Goal: Task Accomplishment & Management: Use online tool/utility

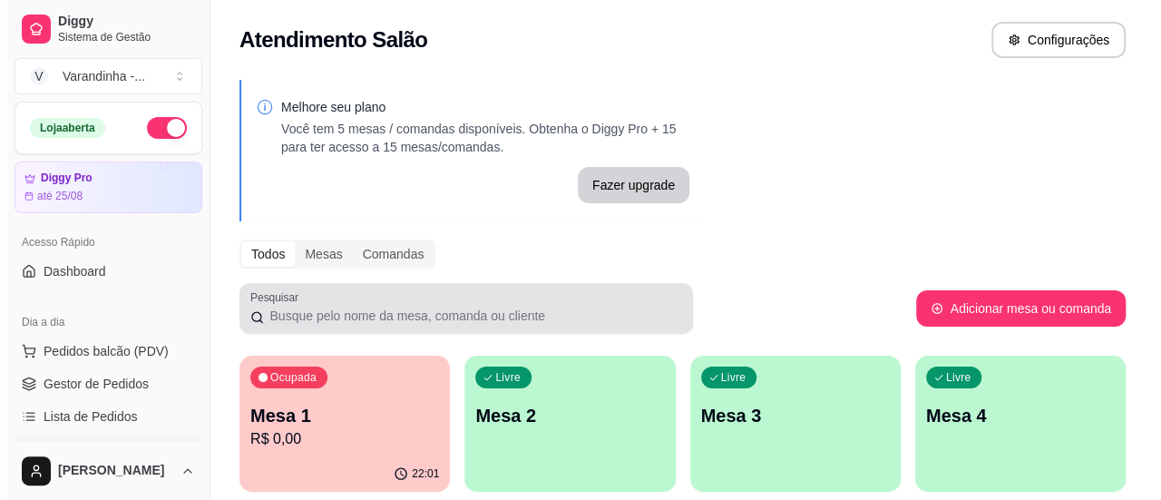
scroll to position [181, 0]
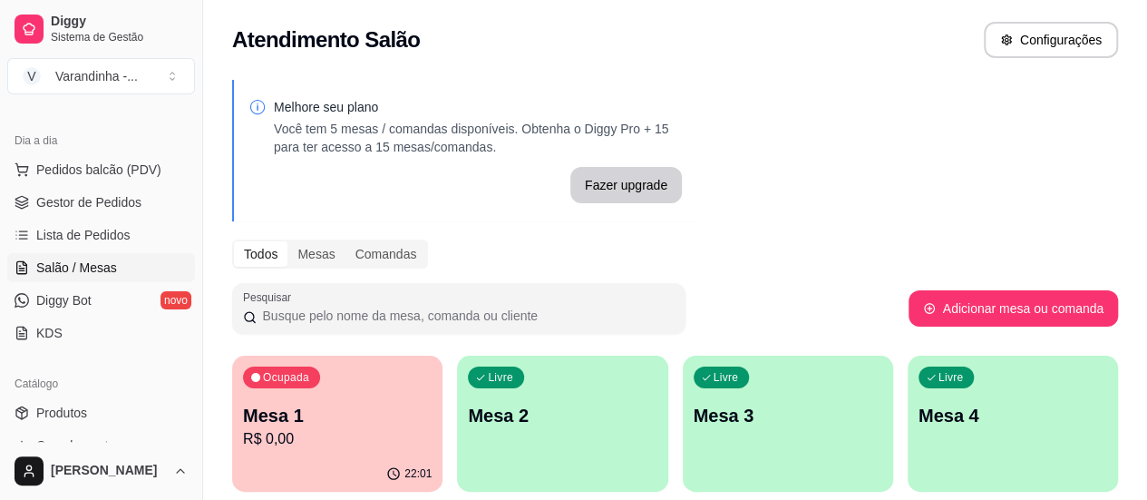
click at [326, 433] on p "R$ 0,00" at bounding box center [337, 439] width 189 height 22
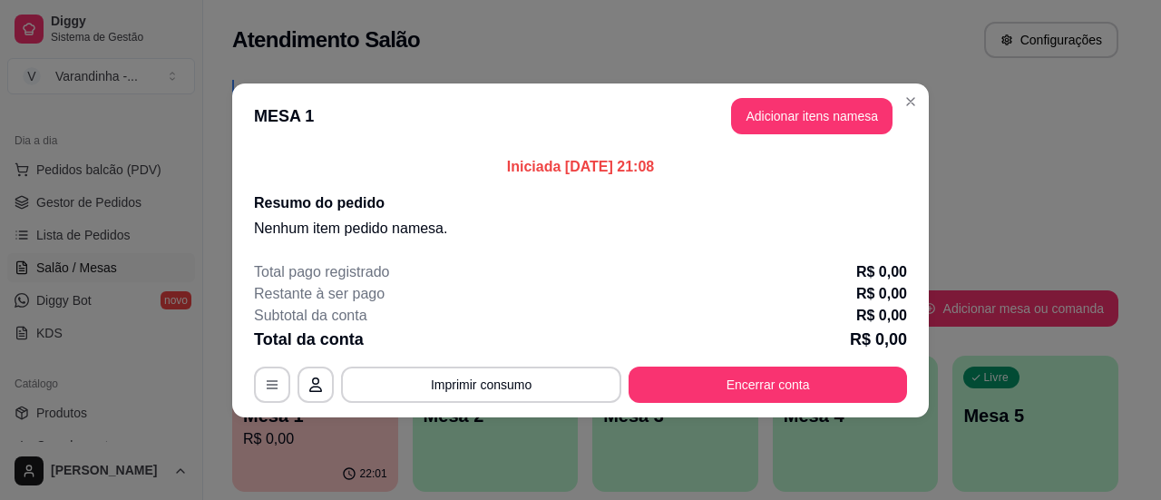
drag, startPoint x: 758, startPoint y: 342, endPoint x: 756, endPoint y: 356, distance: 14.6
click at [756, 355] on div "Total pago registrado R$ 0,00 Restante à ser pago R$ 0,00 Subtotal da conta R$ …" at bounding box center [580, 331] width 653 height 141
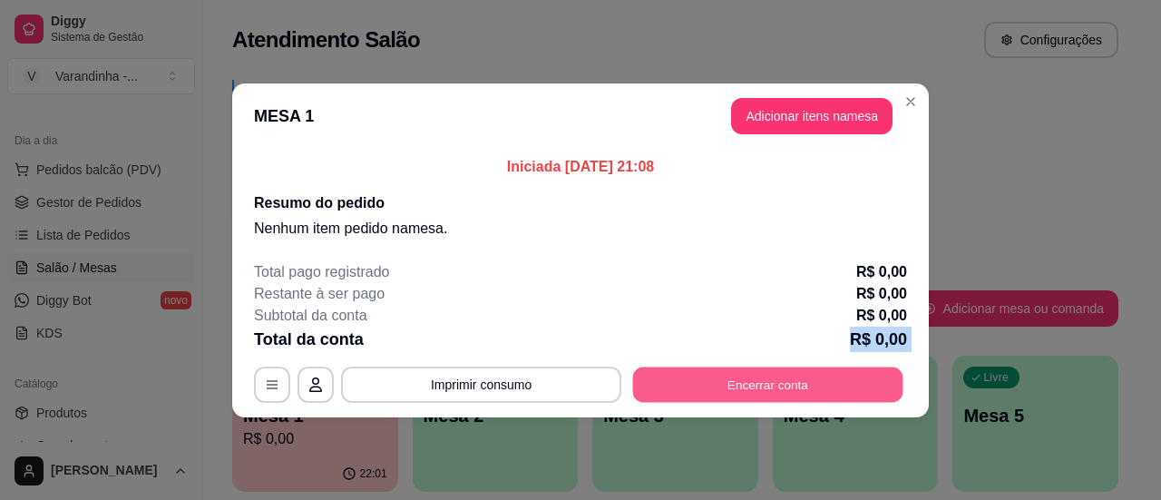
click at [755, 369] on button "Encerrar conta" at bounding box center [768, 383] width 270 height 35
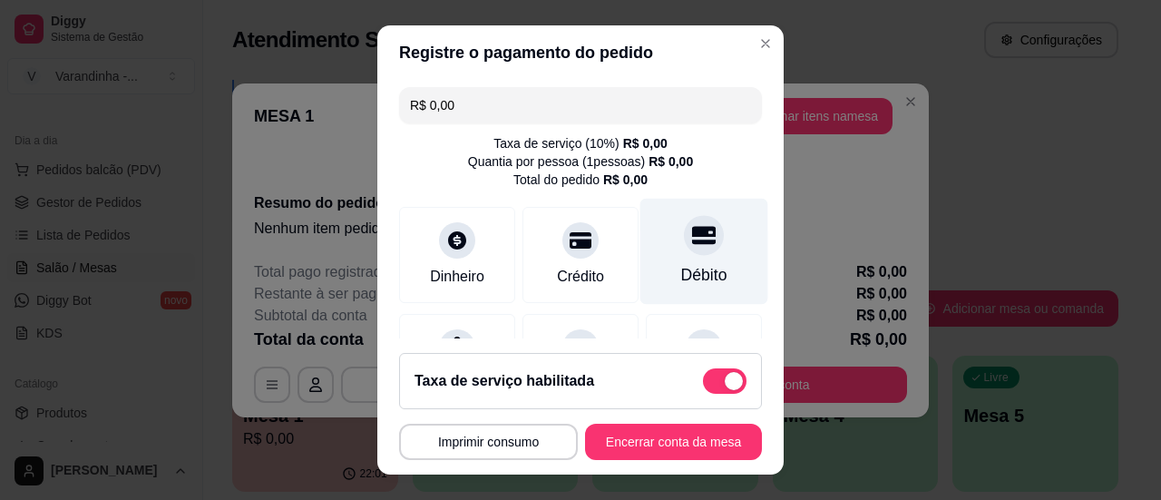
click at [669, 258] on div "Débito" at bounding box center [704, 251] width 128 height 106
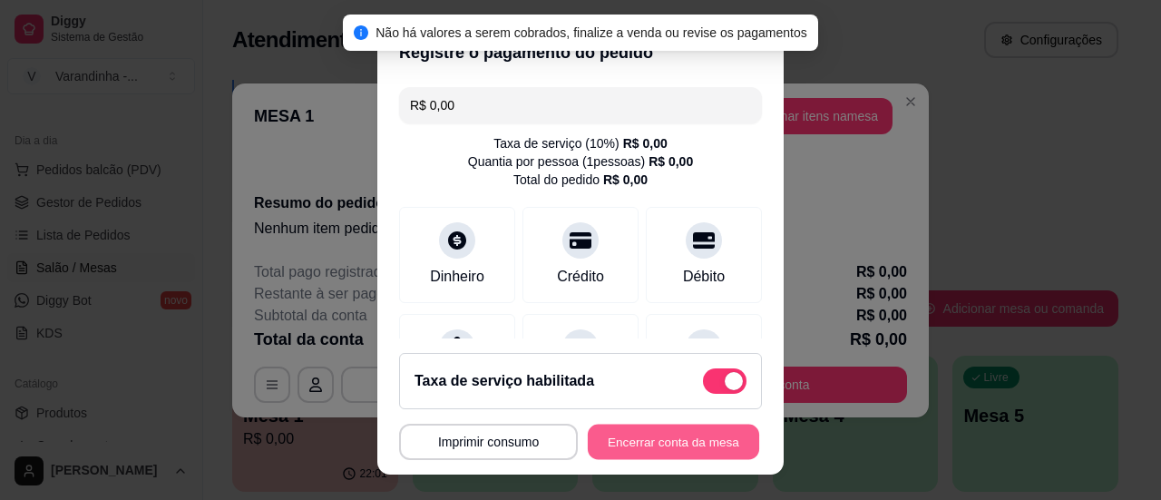
click at [693, 436] on button "Encerrar conta da mesa" at bounding box center [673, 441] width 171 height 35
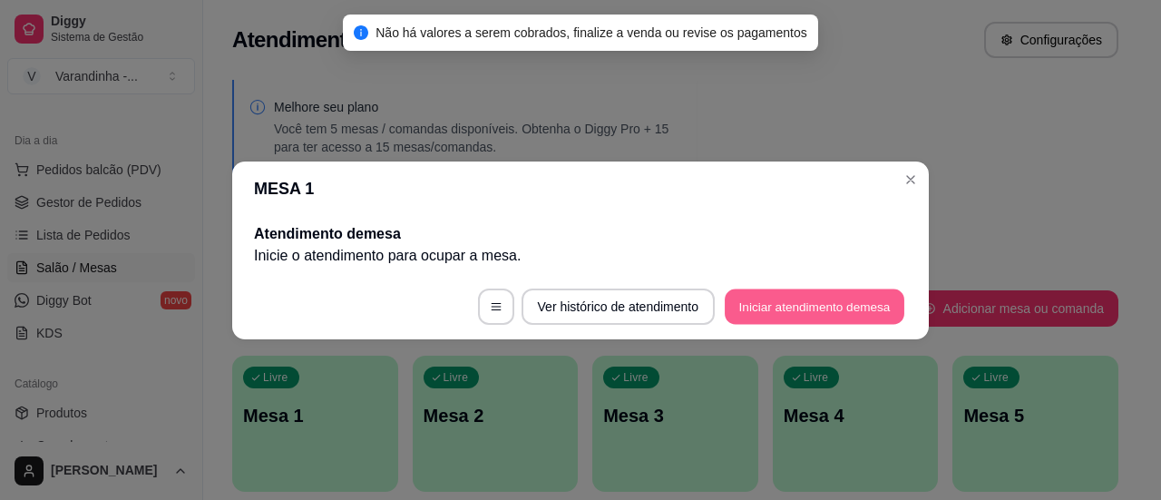
click at [778, 316] on button "Iniciar atendimento de mesa" at bounding box center [814, 305] width 180 height 35
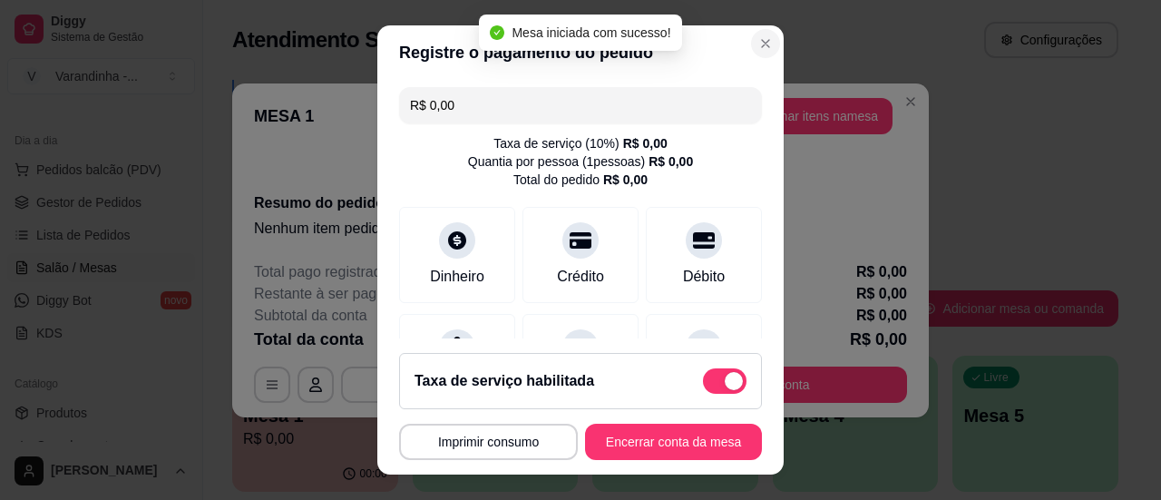
click at [734, 52] on section "Registre o pagamento do pedido R$ 0,00 Taxa de serviço ( 10 %) R$ 0,00 Quantia …" at bounding box center [580, 250] width 406 height 450
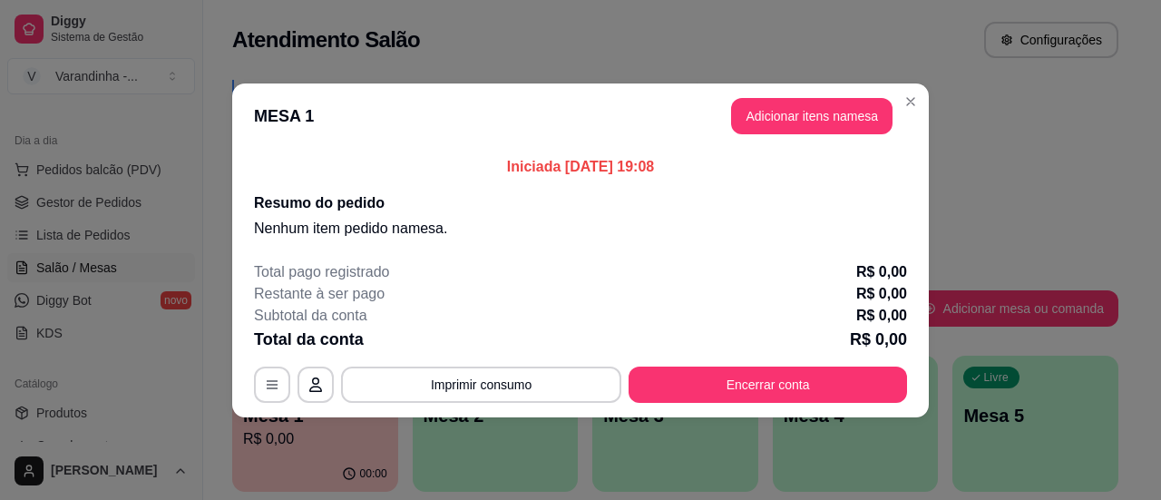
click at [786, 113] on button "Adicionar itens na mesa" at bounding box center [811, 116] width 161 height 36
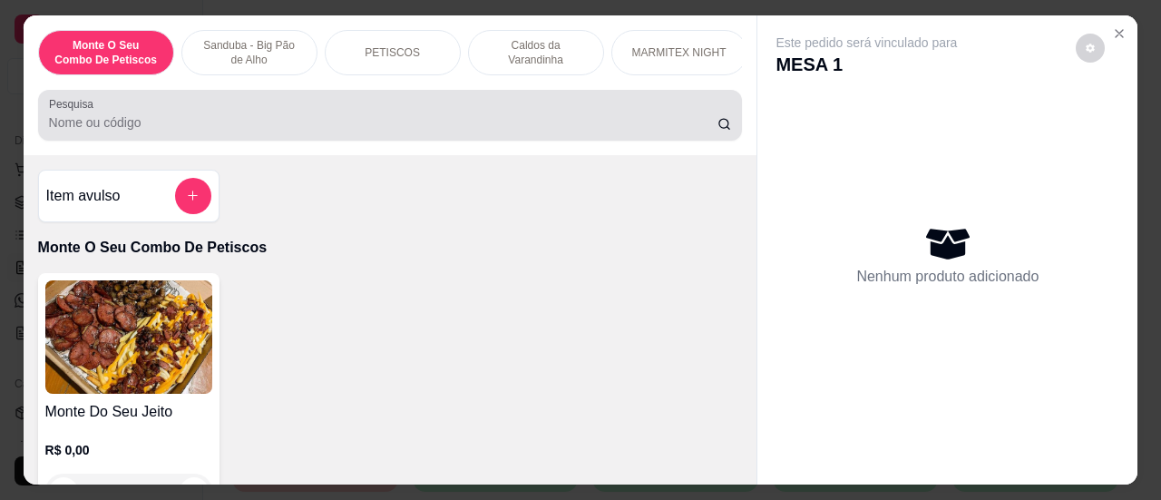
drag, startPoint x: 334, startPoint y: 173, endPoint x: 337, endPoint y: 141, distance: 32.8
click at [335, 168] on div "Item avulso Monte O Seu Combo De Petiscos Monte Do Seu Jeito R$ 0,00 0 Sanduba …" at bounding box center [391, 320] width 734 height 330
click at [337, 131] on input "Pesquisa" at bounding box center [383, 122] width 668 height 18
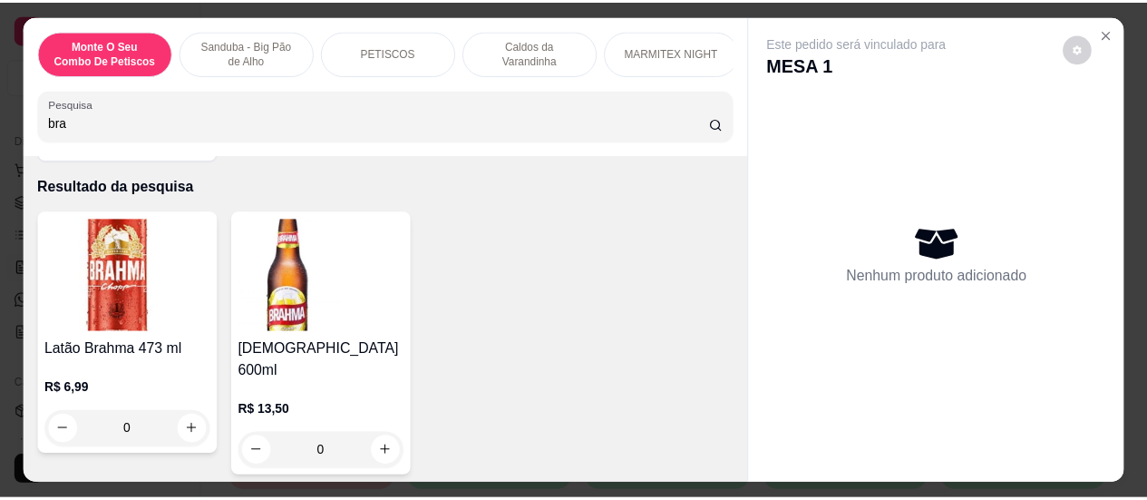
scroll to position [91, 0]
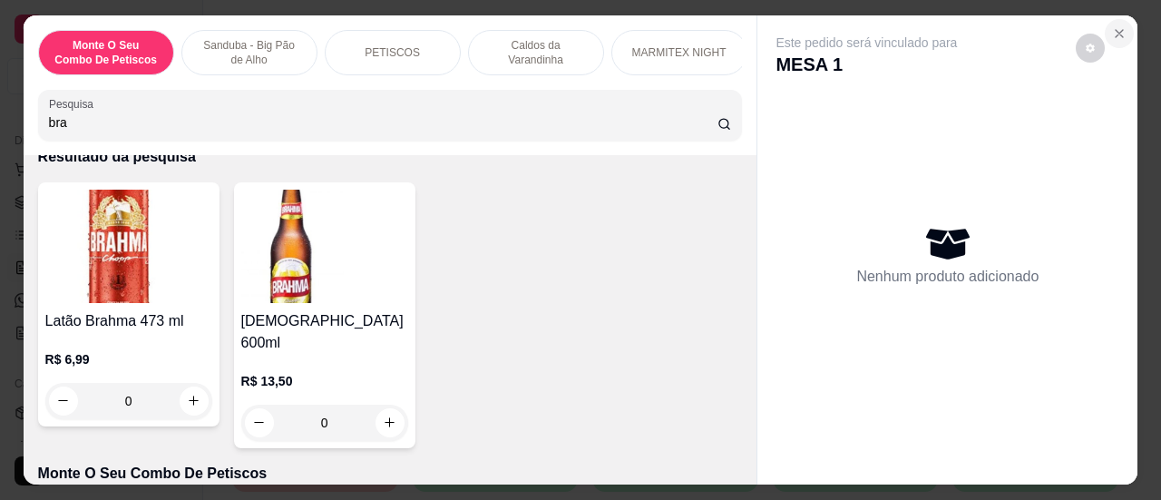
type input "bra"
click at [1112, 32] on icon "Close" at bounding box center [1119, 33] width 15 height 15
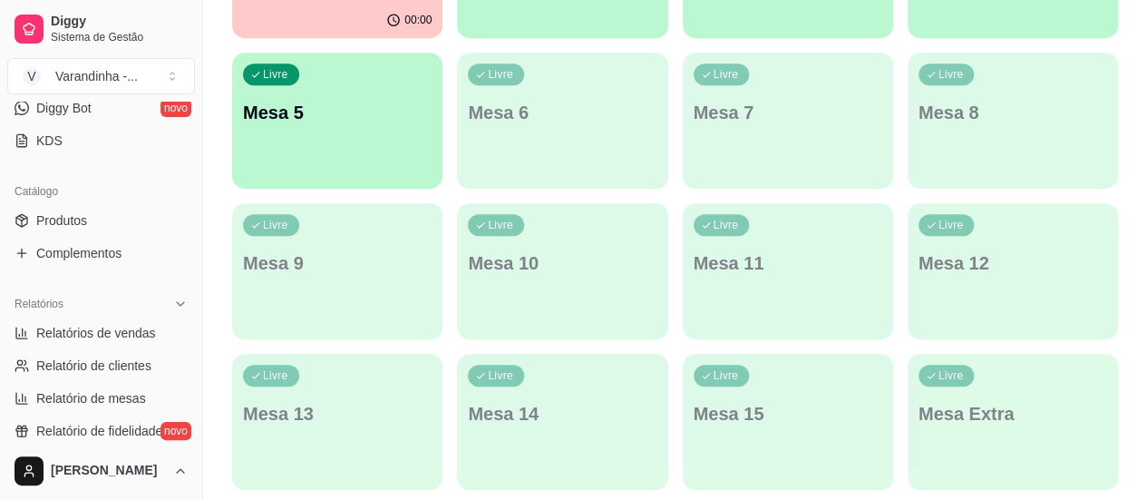
scroll to position [350, 0]
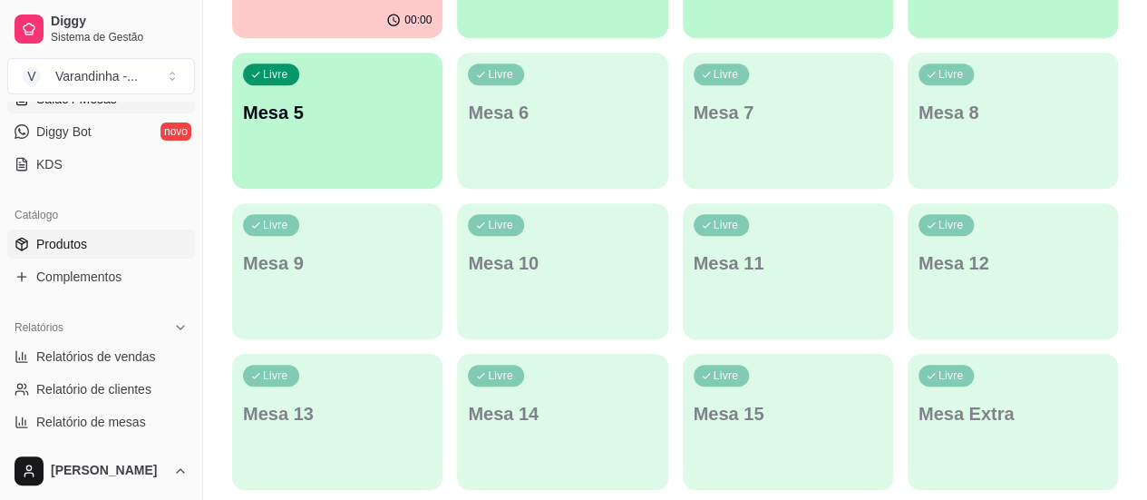
click at [77, 238] on span "Produtos" at bounding box center [61, 244] width 51 height 18
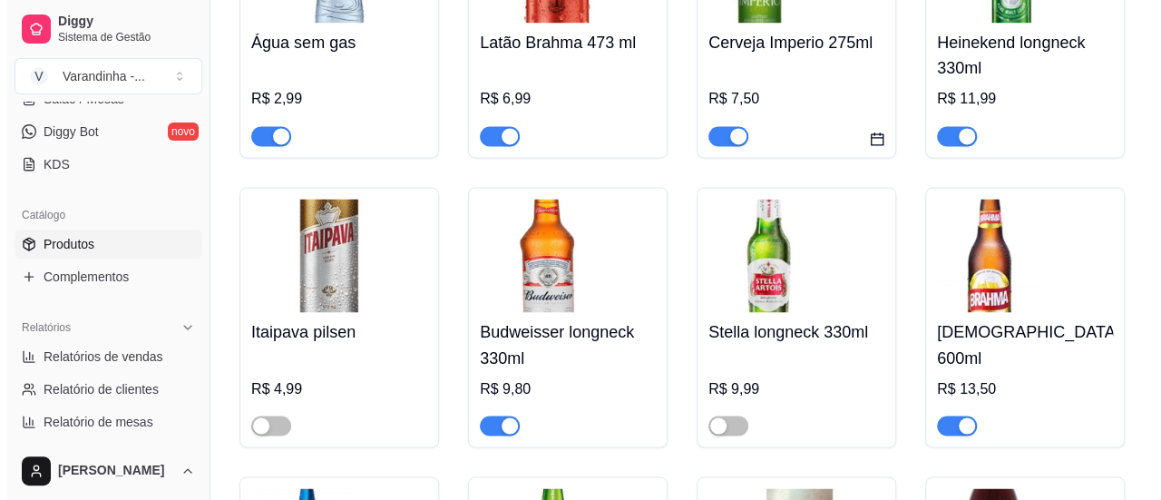
scroll to position [8342, 0]
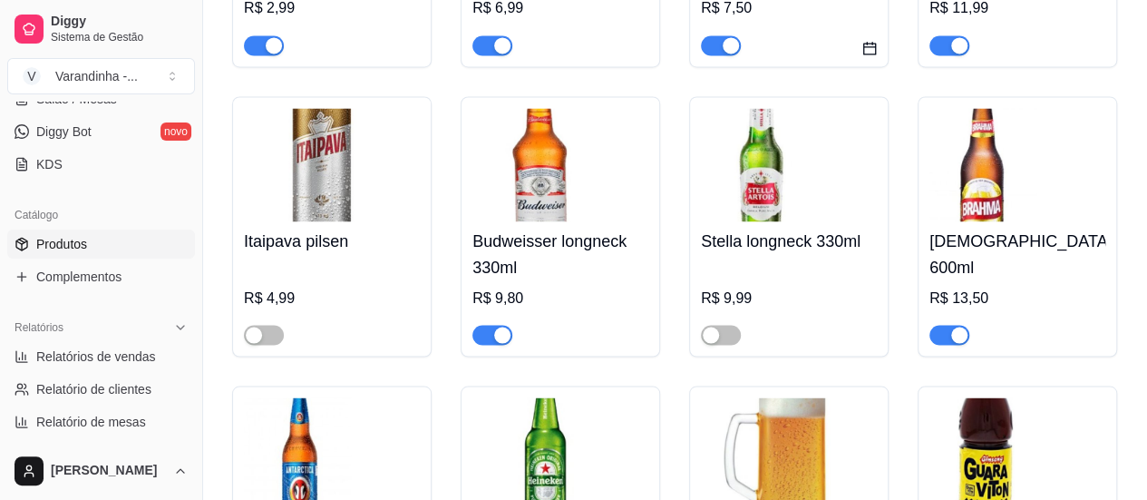
click at [1034, 228] on h4 "[DEMOGRAPHIC_DATA] 600ml" at bounding box center [1017, 253] width 176 height 51
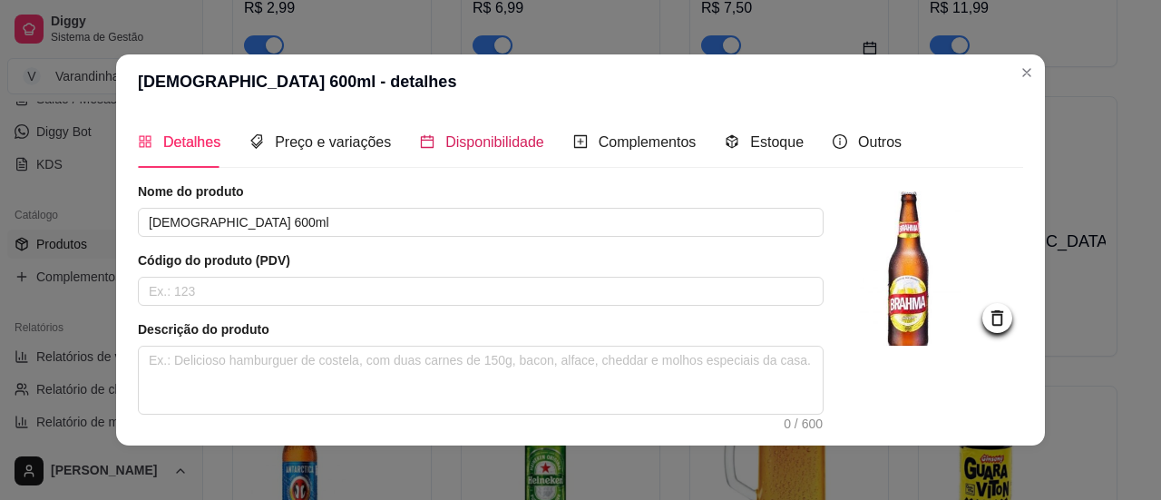
click at [459, 152] on div "Disponibilidade" at bounding box center [482, 142] width 124 height 23
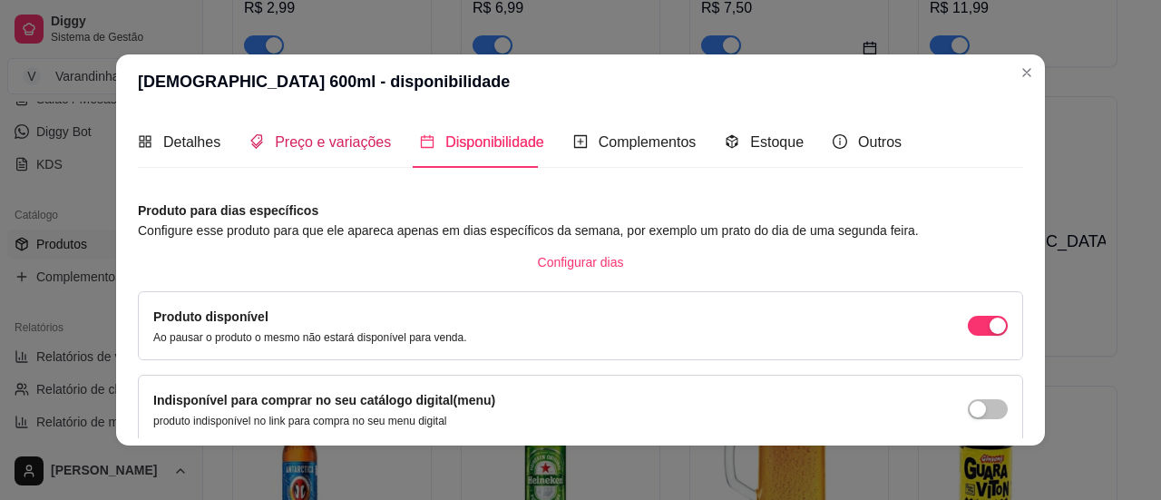
click at [360, 134] on span "Preço e variações" at bounding box center [333, 141] width 116 height 15
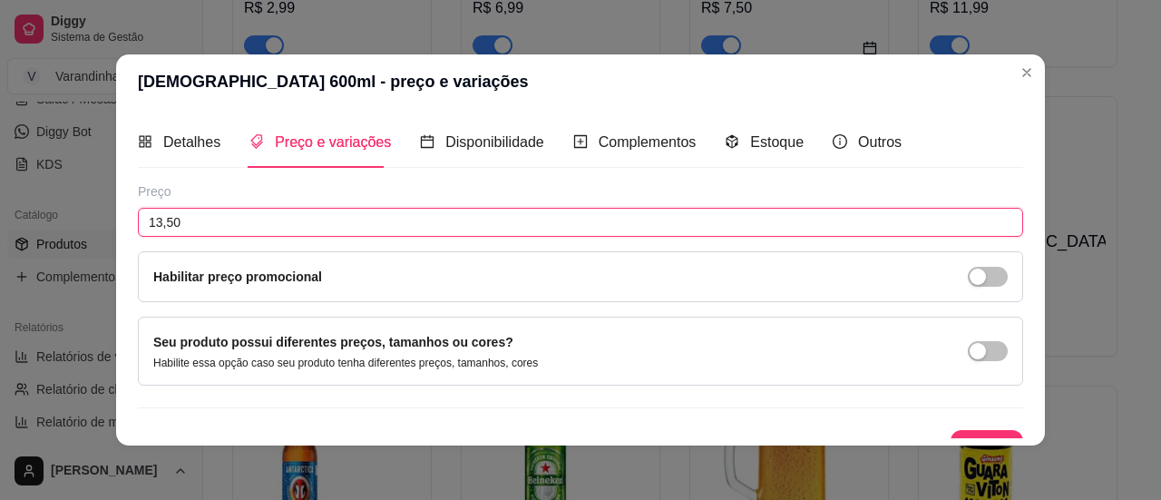
drag, startPoint x: 184, startPoint y: 226, endPoint x: 0, endPoint y: 183, distance: 188.9
click at [0, 183] on div "Brahma 600ml - preço e variações Detalhes Preço e variações Disponibilidade Com…" at bounding box center [580, 250] width 1161 height 500
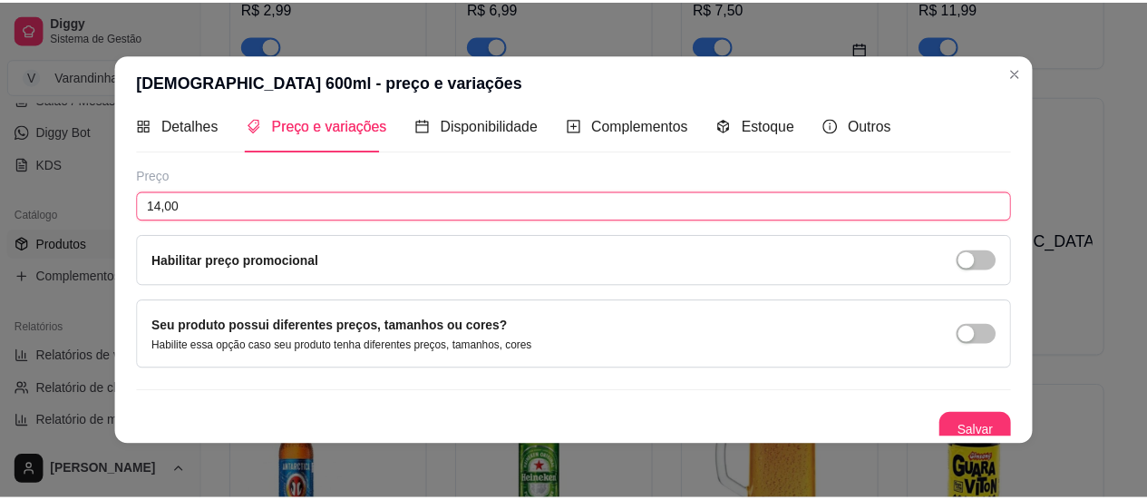
scroll to position [25, 0]
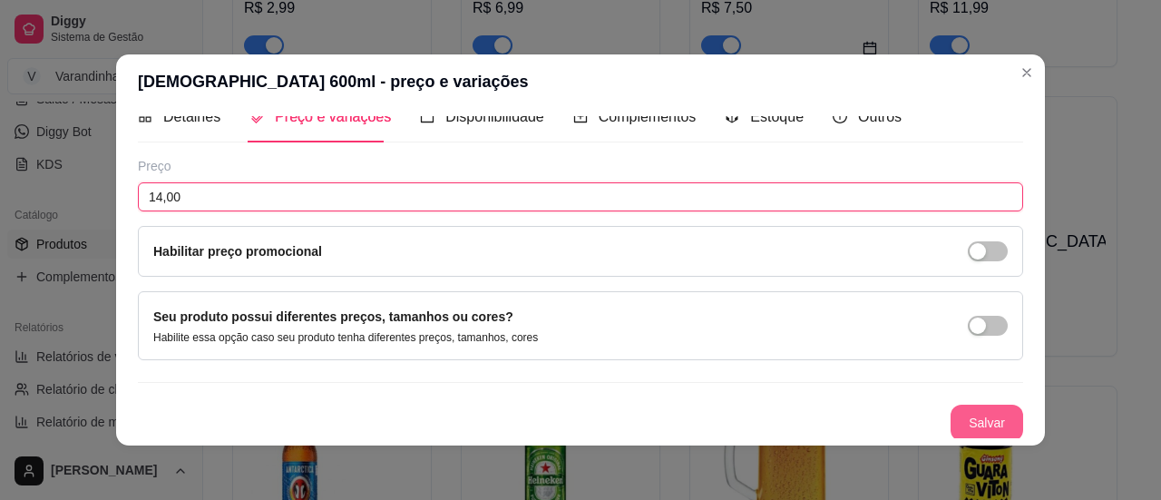
type input "14,00"
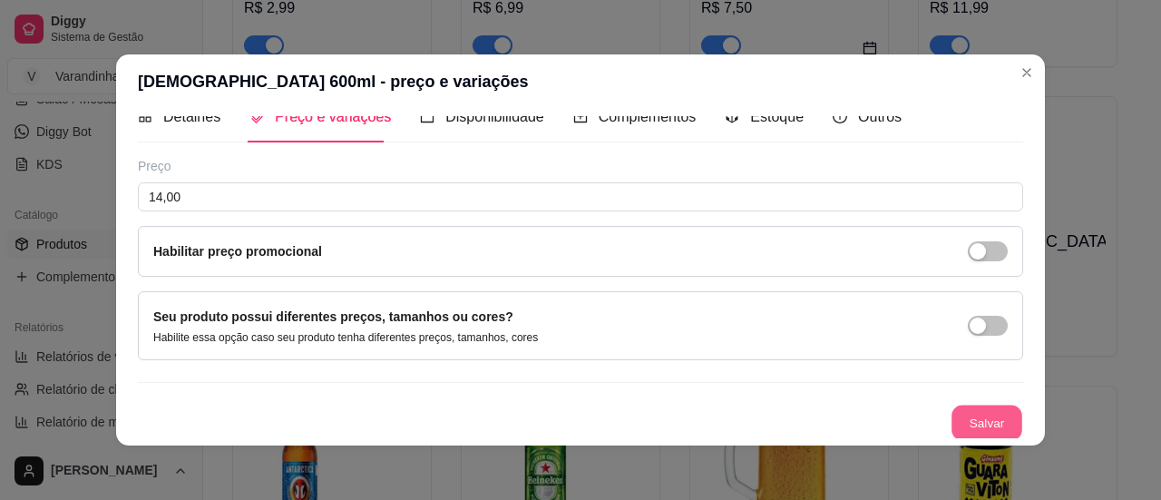
click at [972, 416] on button "Salvar" at bounding box center [986, 422] width 71 height 35
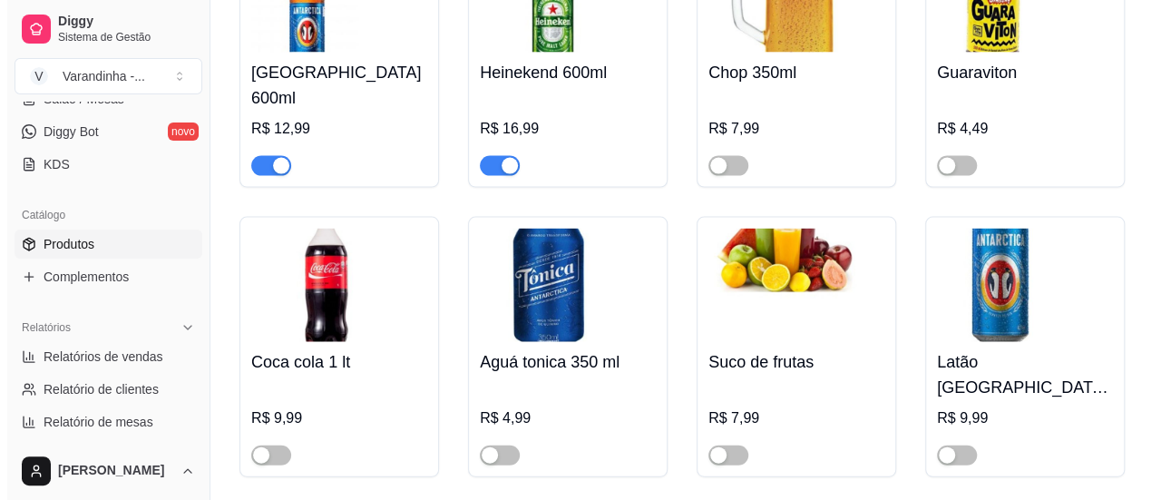
scroll to position [8886, 0]
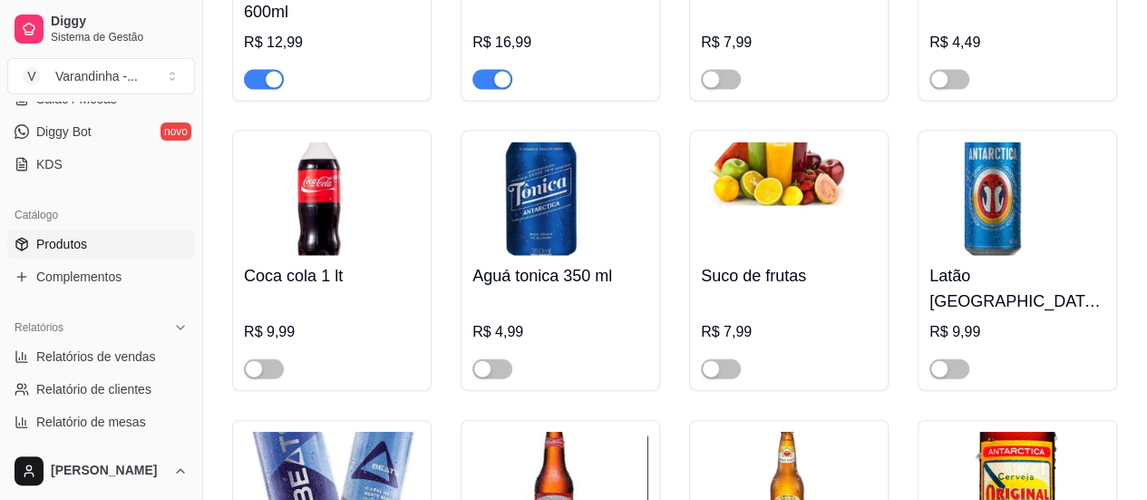
click at [319, 263] on h4 "Coca cola 1 lt" at bounding box center [332, 275] width 176 height 25
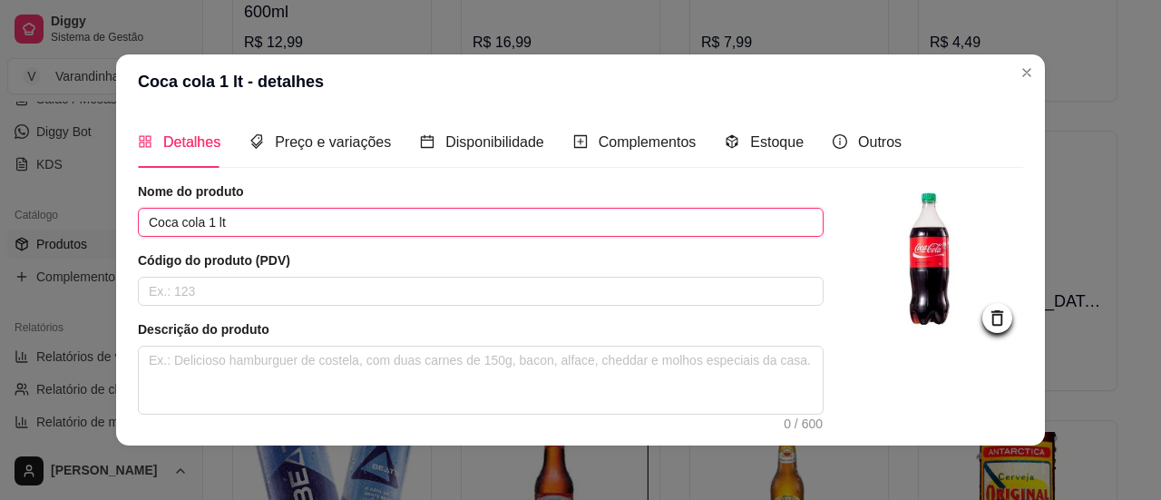
drag, startPoint x: 298, startPoint y: 226, endPoint x: 195, endPoint y: 224, distance: 103.4
click at [195, 224] on input "Coca cola 1 lt" at bounding box center [480, 222] width 685 height 29
type input "Coca cola 2 lt"
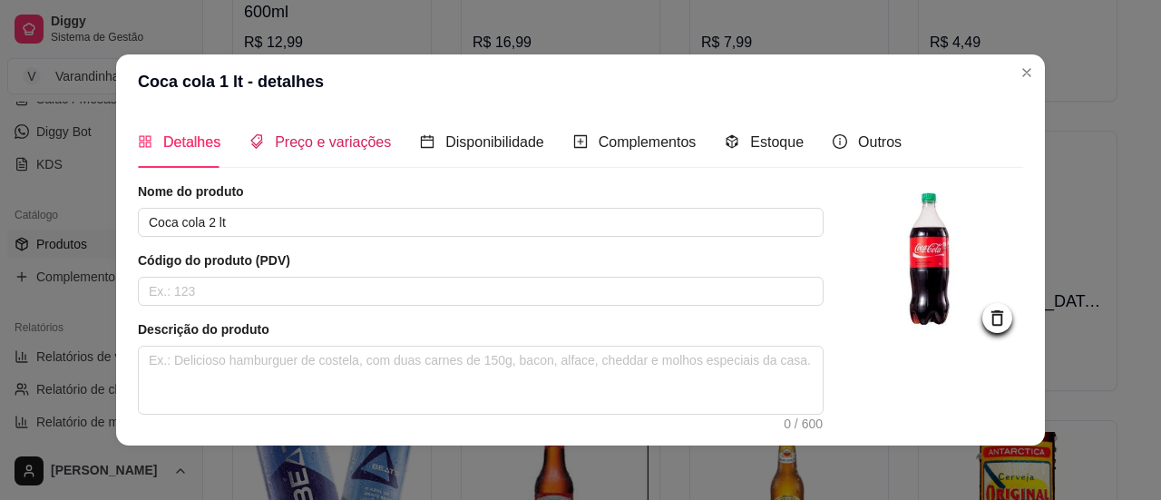
click at [277, 137] on span "Preço e variações" at bounding box center [333, 141] width 116 height 15
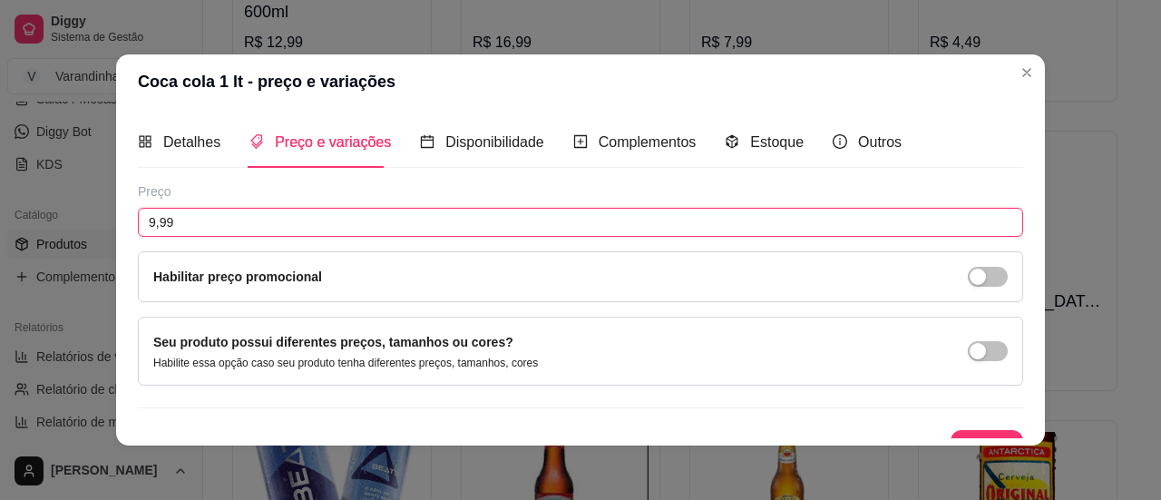
drag, startPoint x: 229, startPoint y: 230, endPoint x: 26, endPoint y: 226, distance: 203.2
click at [26, 226] on div "Coca cola 1 lt - preço e variações Detalhes Preço e variações Disponibilidade C…" at bounding box center [580, 250] width 1161 height 500
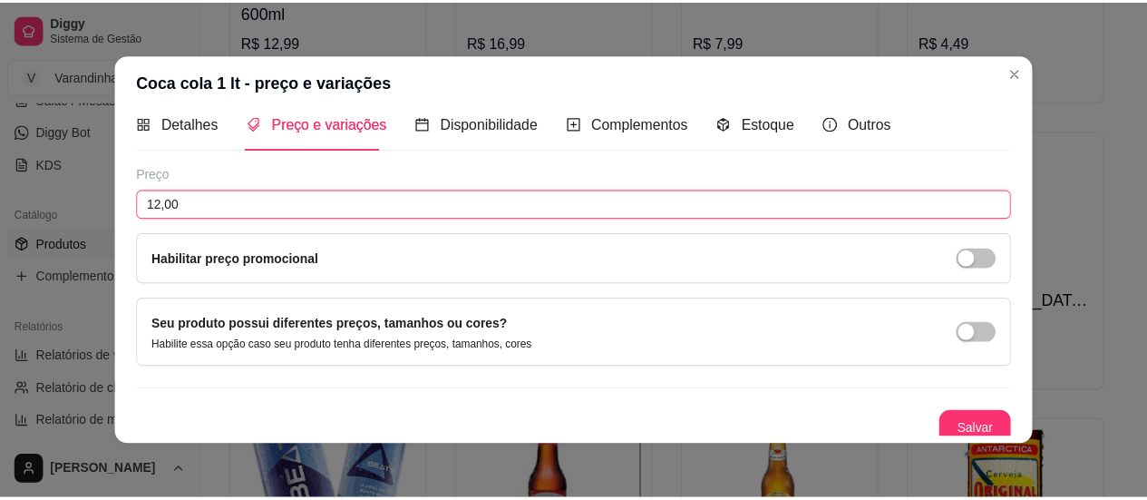
scroll to position [25, 0]
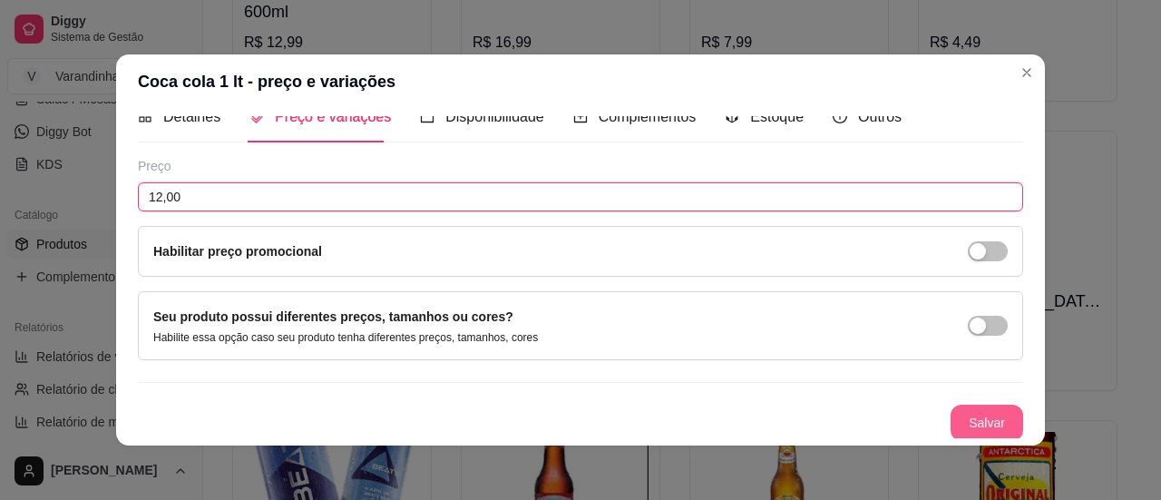
type input "12,00"
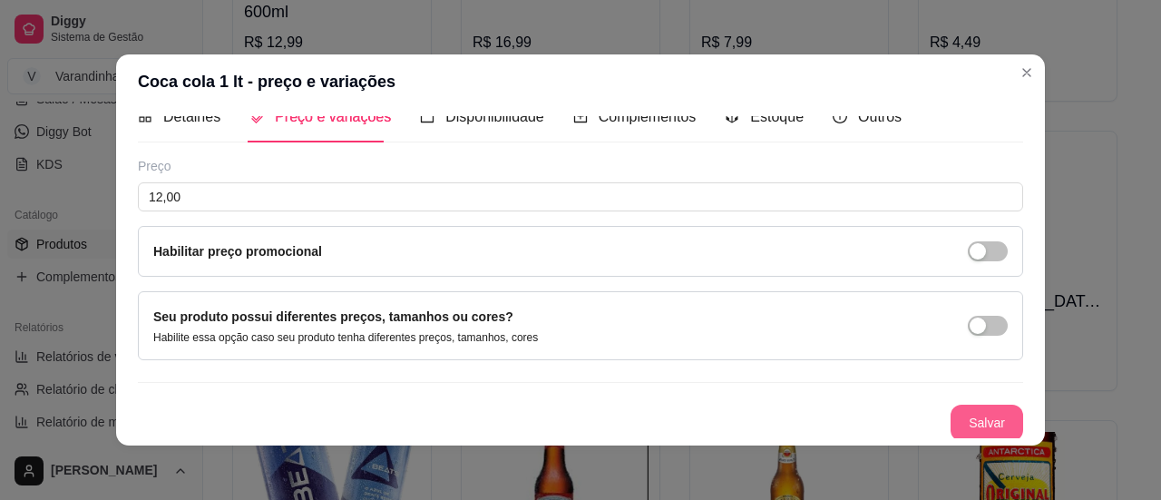
click at [950, 422] on button "Salvar" at bounding box center [986, 422] width 73 height 36
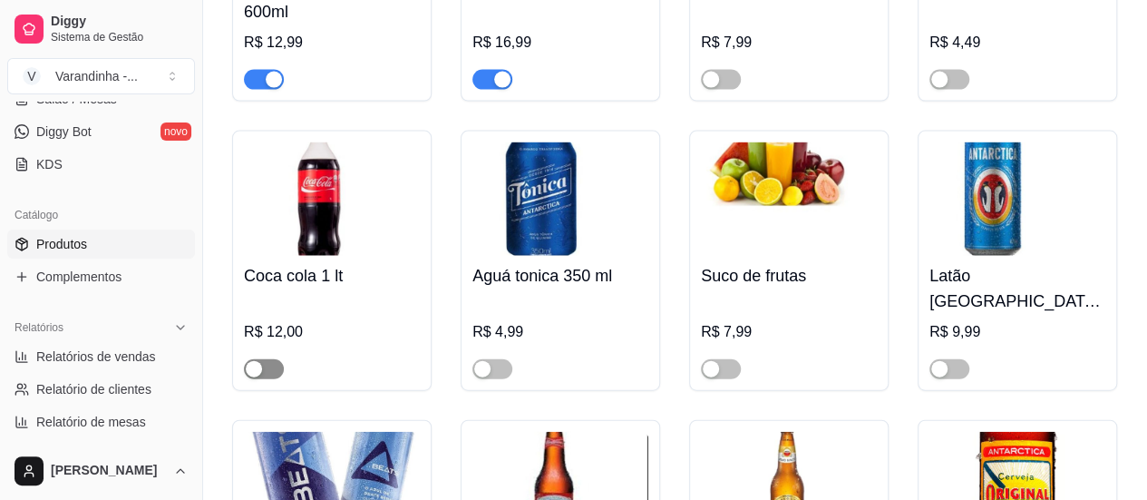
click at [269, 359] on span "button" at bounding box center [264, 369] width 40 height 20
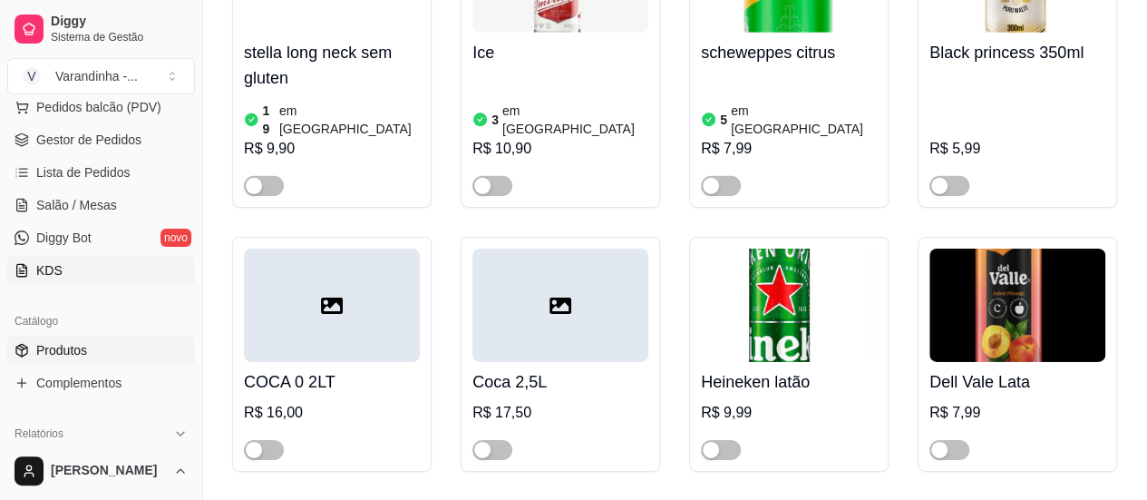
scroll to position [272, 0]
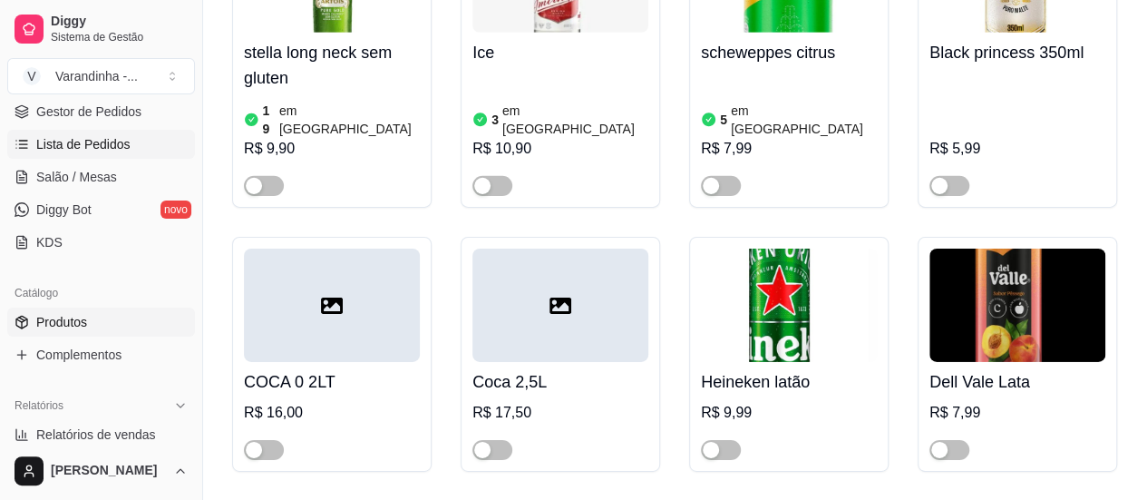
click at [125, 151] on link "Lista de Pedidos" at bounding box center [101, 144] width 188 height 29
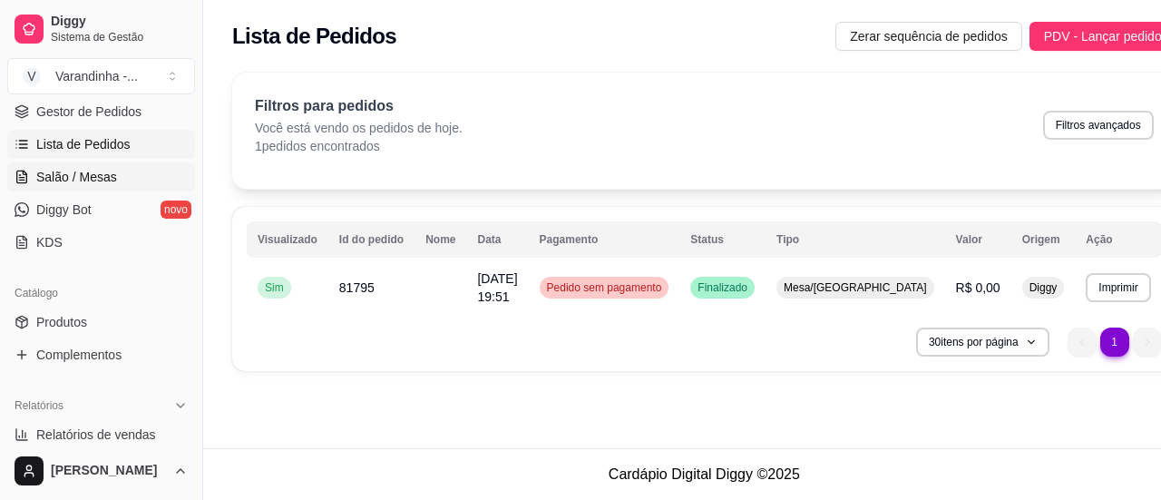
click at [123, 182] on link "Salão / Mesas" at bounding box center [101, 176] width 188 height 29
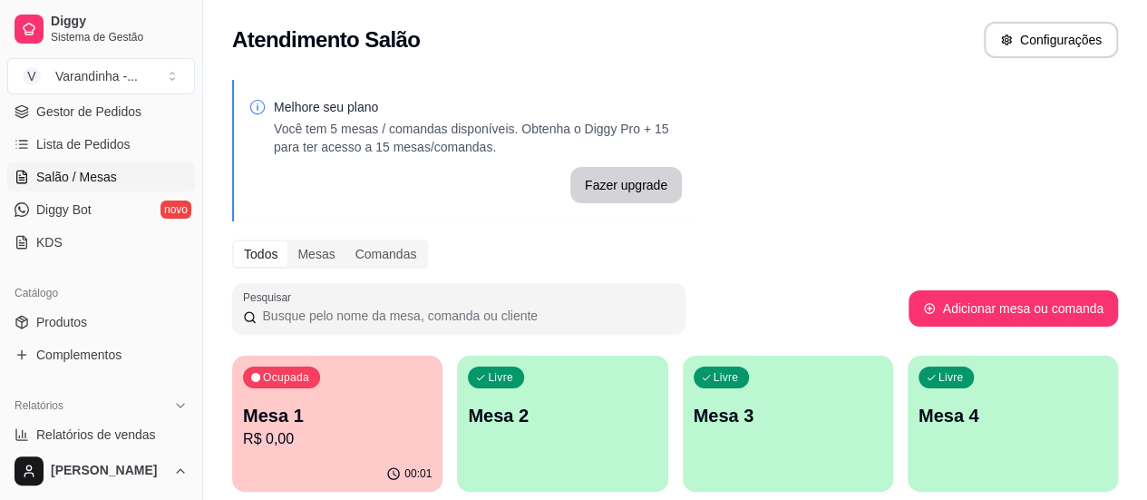
click at [296, 425] on p "Mesa 1" at bounding box center [337, 415] width 189 height 25
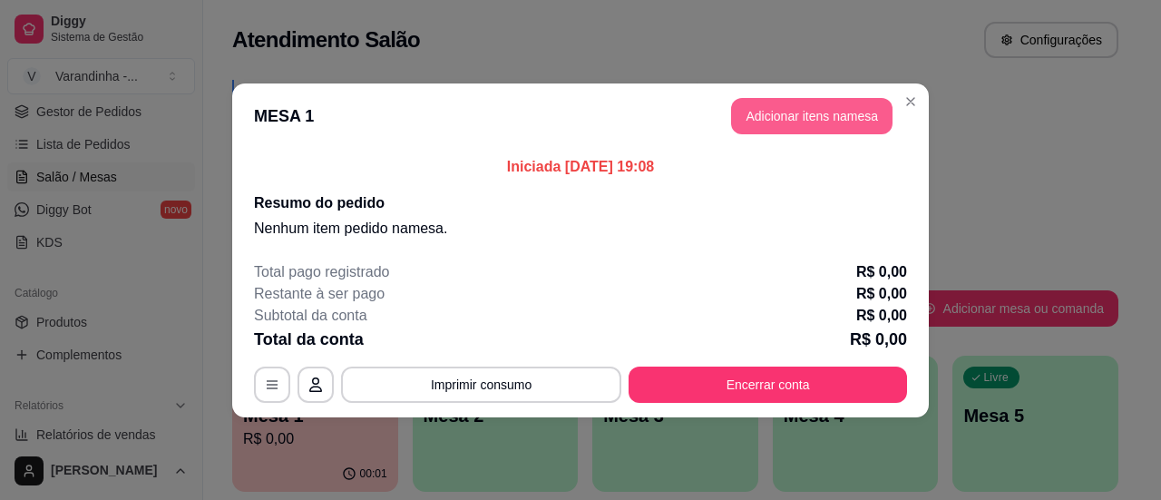
click at [799, 121] on button "Adicionar itens na mesa" at bounding box center [811, 116] width 161 height 36
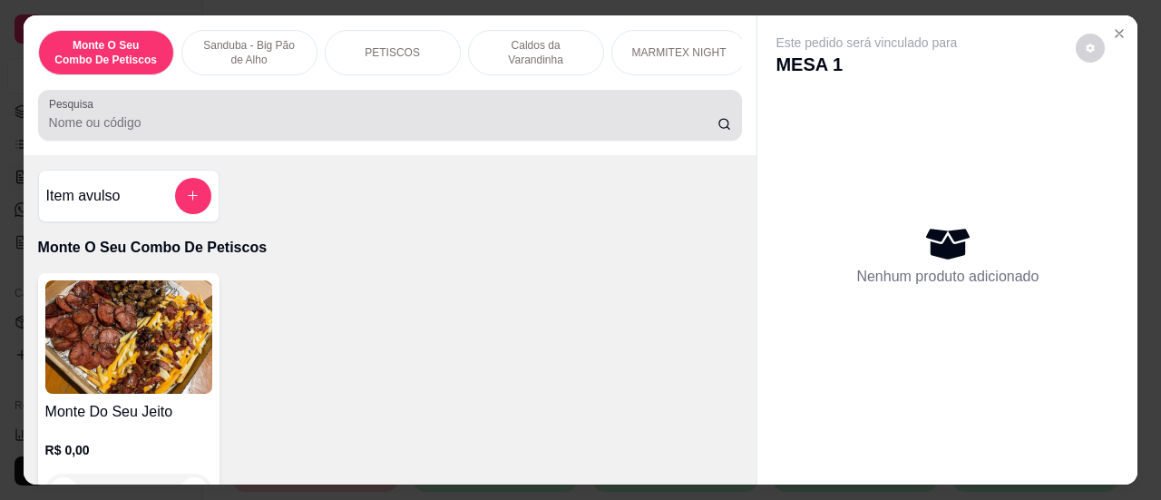
click at [289, 131] on input "Pesquisa" at bounding box center [383, 122] width 668 height 18
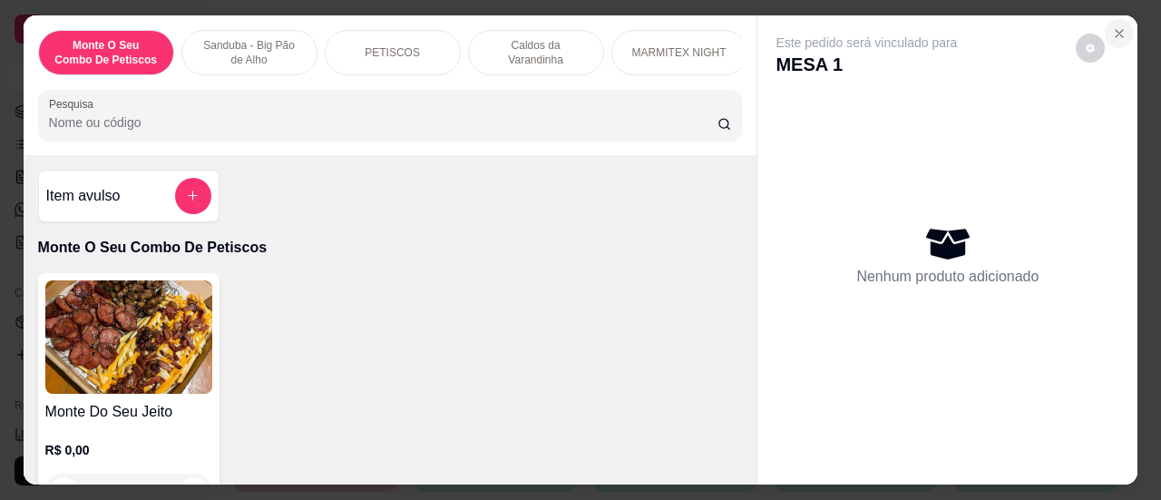
click at [1114, 26] on icon "Close" at bounding box center [1119, 33] width 15 height 15
